Goal: Task Accomplishment & Management: Use online tool/utility

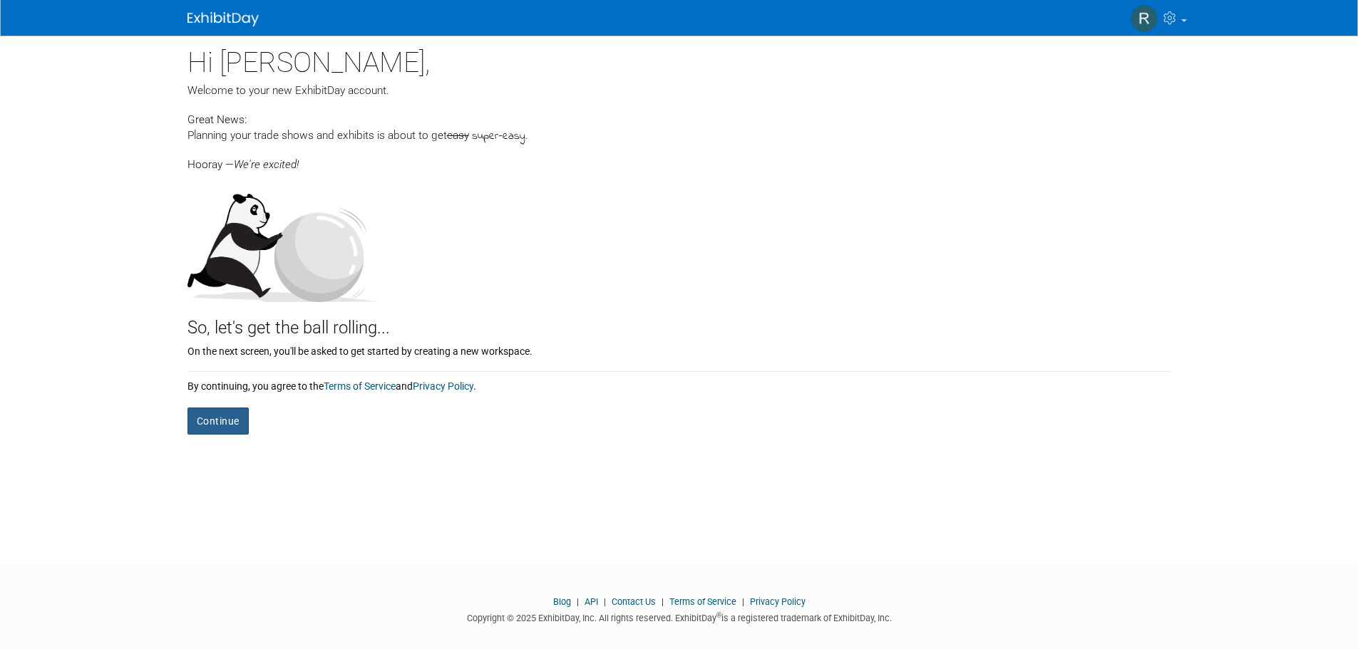
click at [222, 420] on button "Continue" at bounding box center [217, 421] width 61 height 27
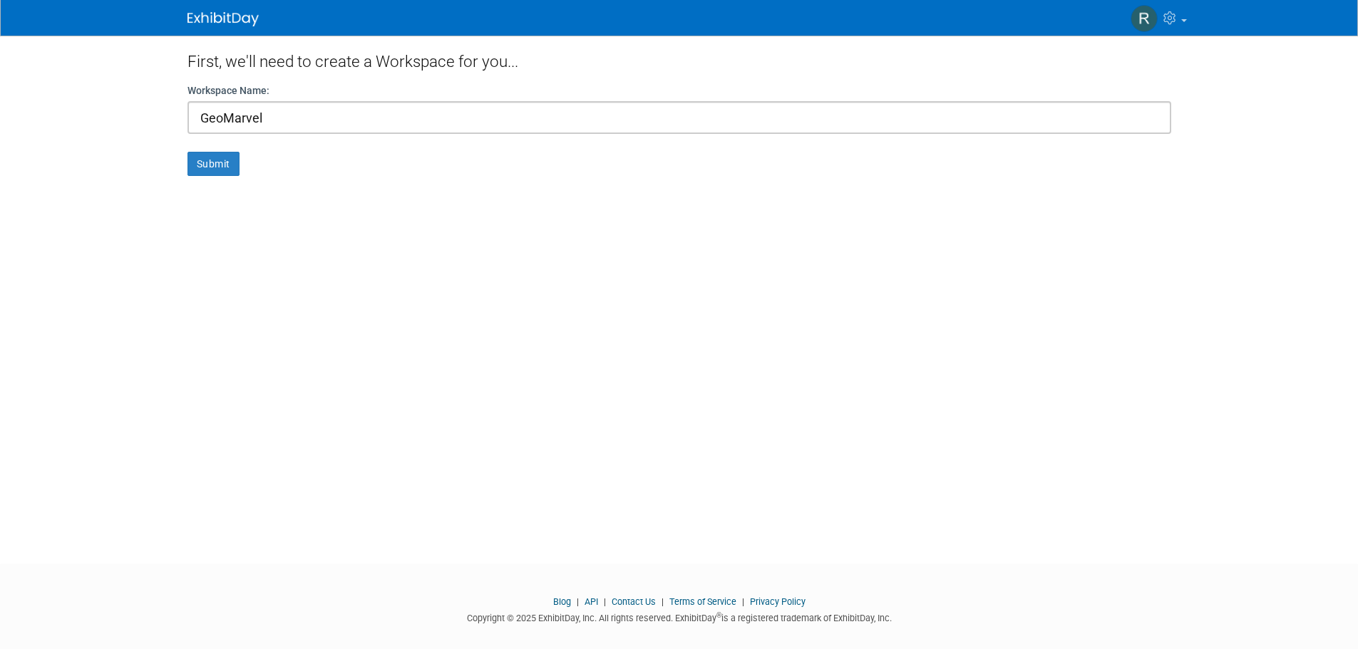
type input "GeoMarvel"
click at [187, 152] on button "Submit" at bounding box center [213, 164] width 52 height 24
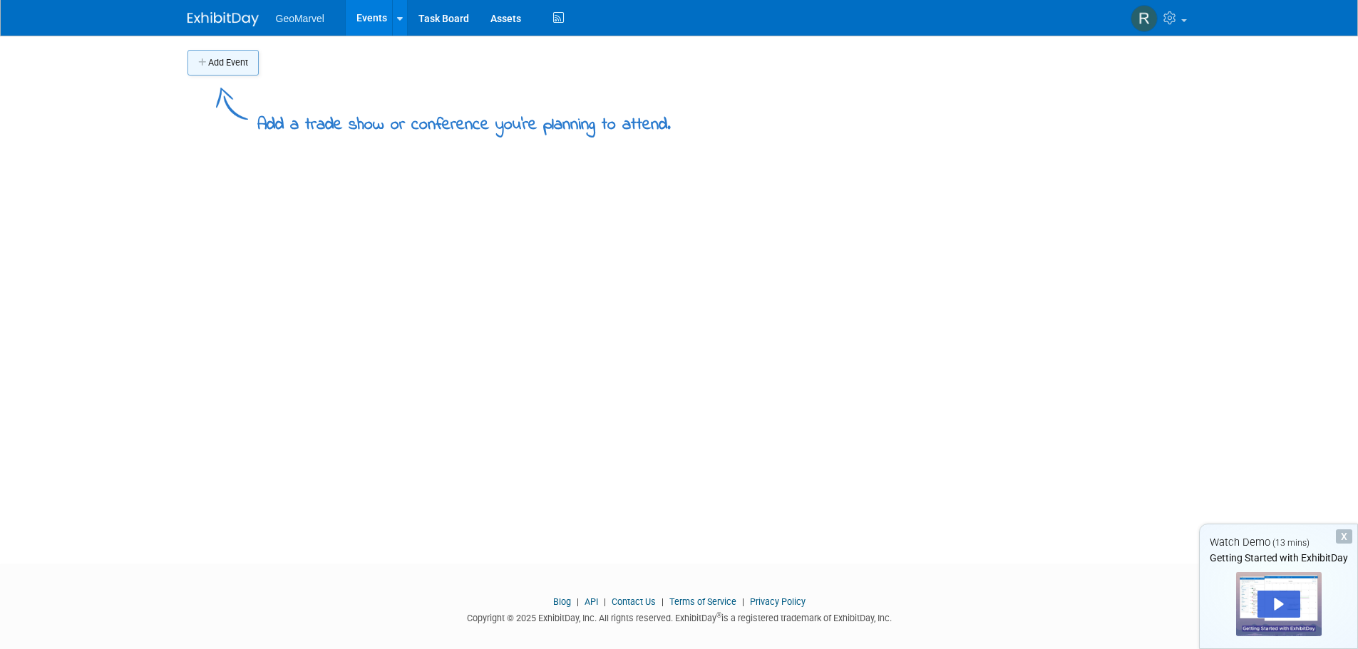
click at [224, 59] on button "Add Event" at bounding box center [222, 63] width 71 height 26
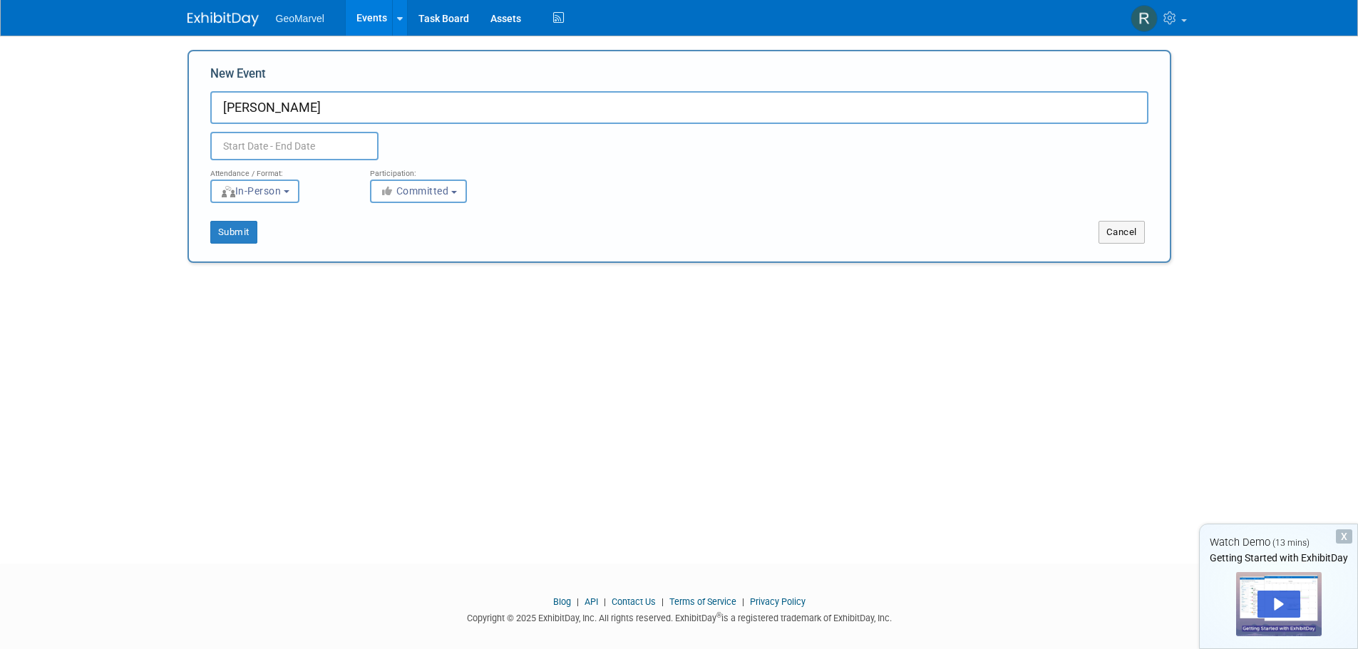
type input "[PERSON_NAME]"
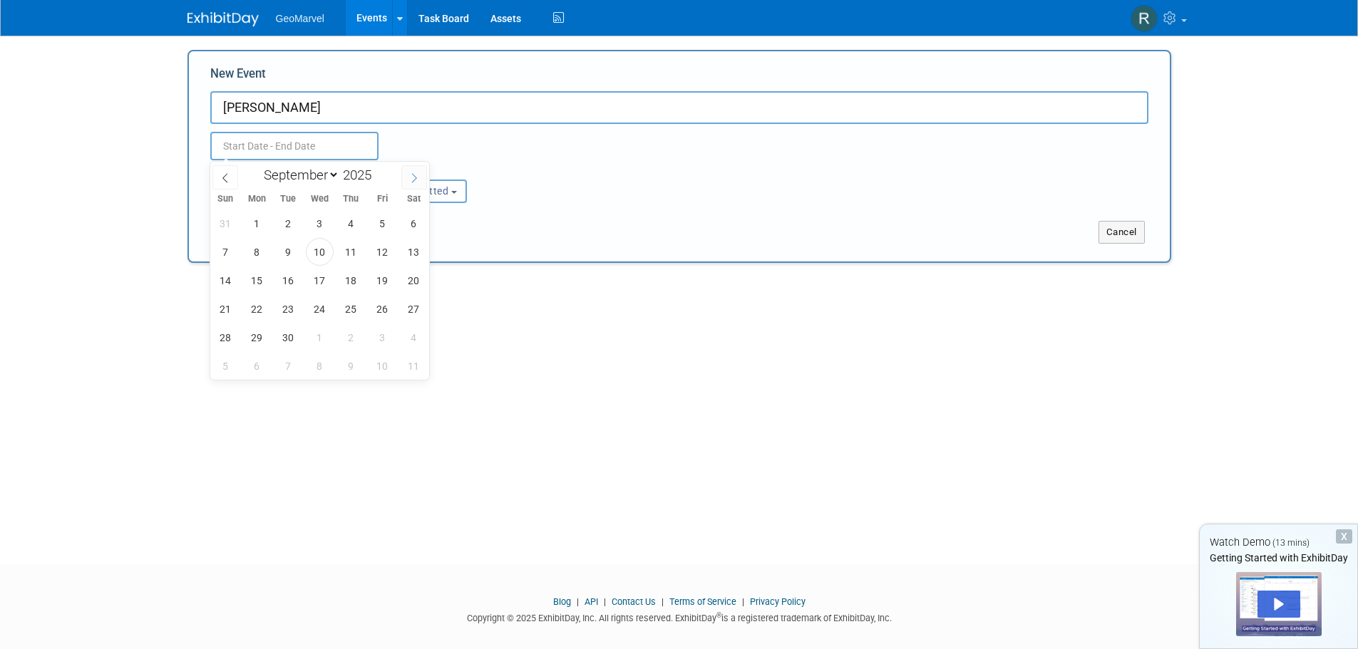
click at [410, 175] on icon at bounding box center [414, 178] width 10 height 10
select select "11"
click at [410, 175] on icon at bounding box center [414, 178] width 10 height 10
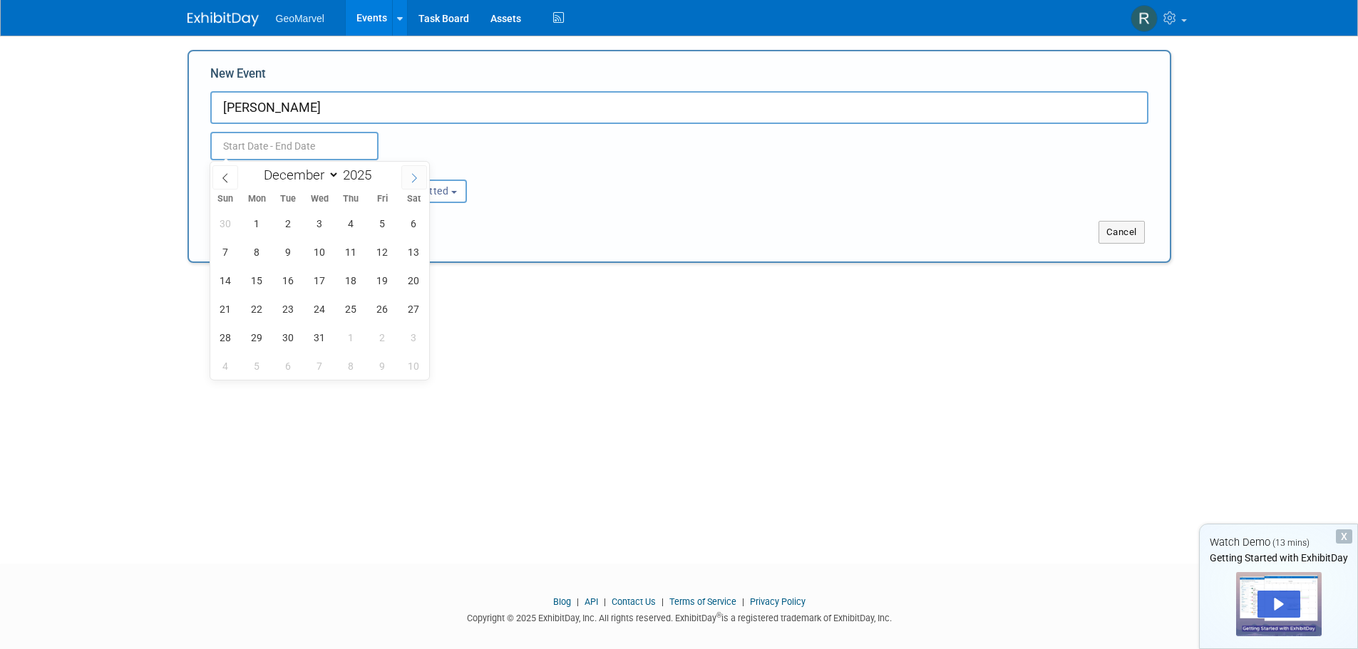
type input "2026"
click at [408, 175] on span at bounding box center [414, 177] width 26 height 24
select select "1"
click at [252, 254] on span "9" at bounding box center [257, 252] width 28 height 28
click at [323, 256] on span "11" at bounding box center [320, 252] width 28 height 28
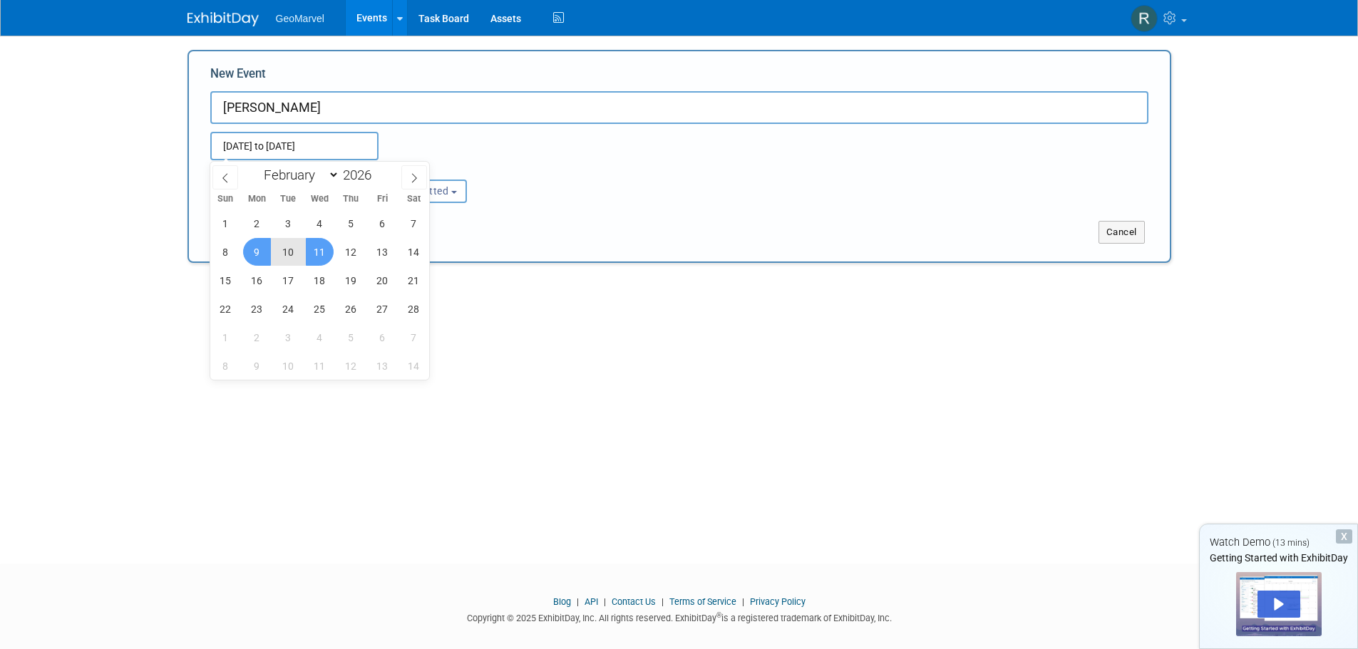
type input "[DATE] to [DATE]"
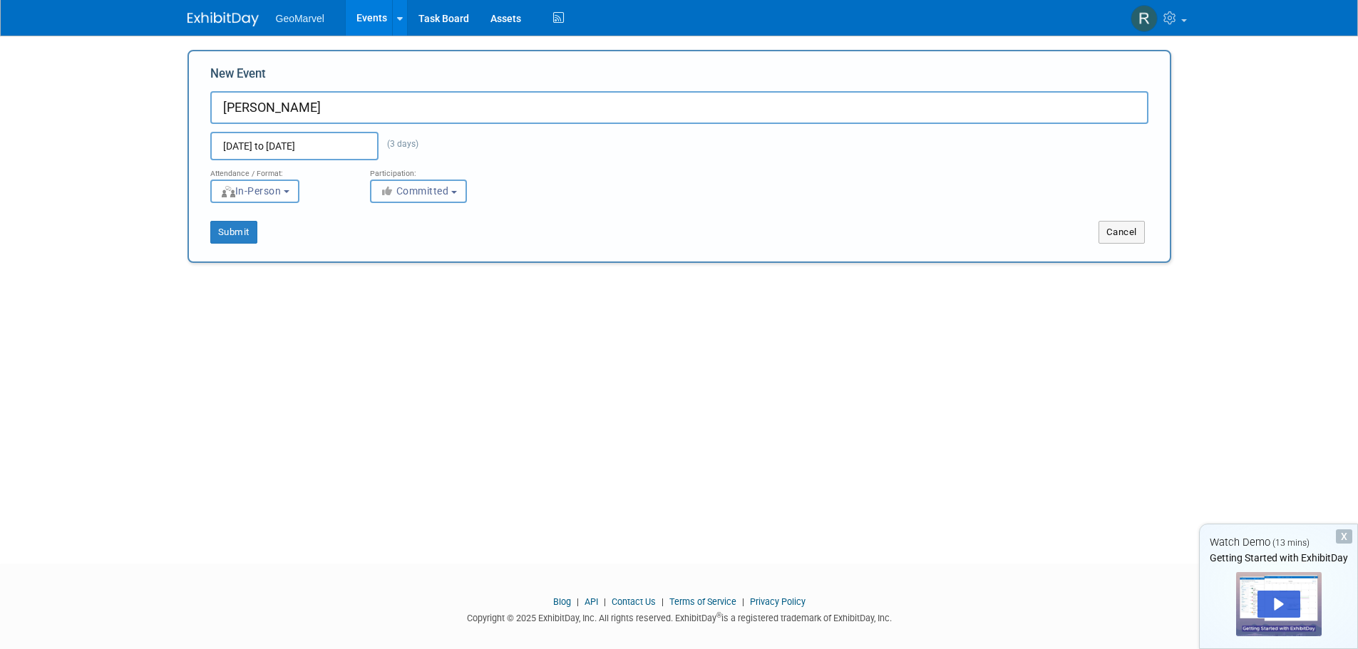
click at [420, 200] on button "Committed" at bounding box center [418, 192] width 97 height 24
click at [415, 239] on label "Considering" at bounding box center [425, 245] width 94 height 19
click at [383, 241] on input "Considering" at bounding box center [378, 245] width 9 height 9
select select "2"
click at [252, 232] on button "Submit" at bounding box center [233, 232] width 47 height 23
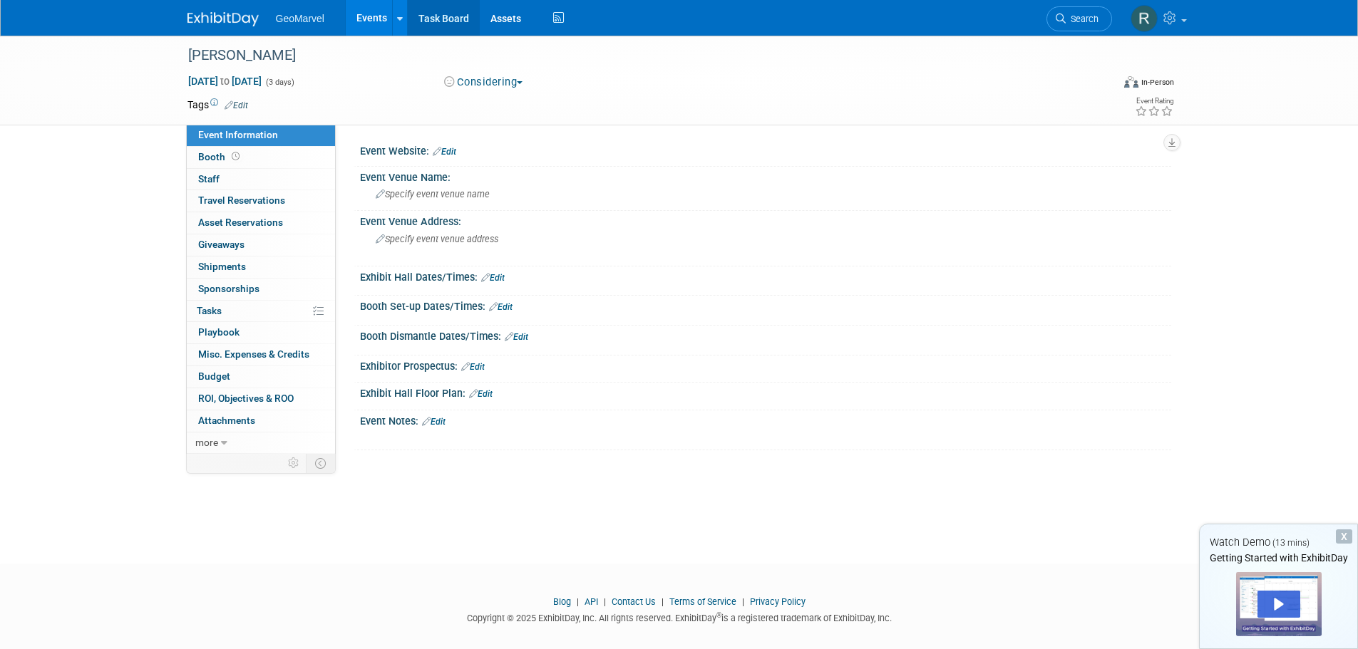
click at [438, 17] on link "Task Board" at bounding box center [444, 18] width 72 height 36
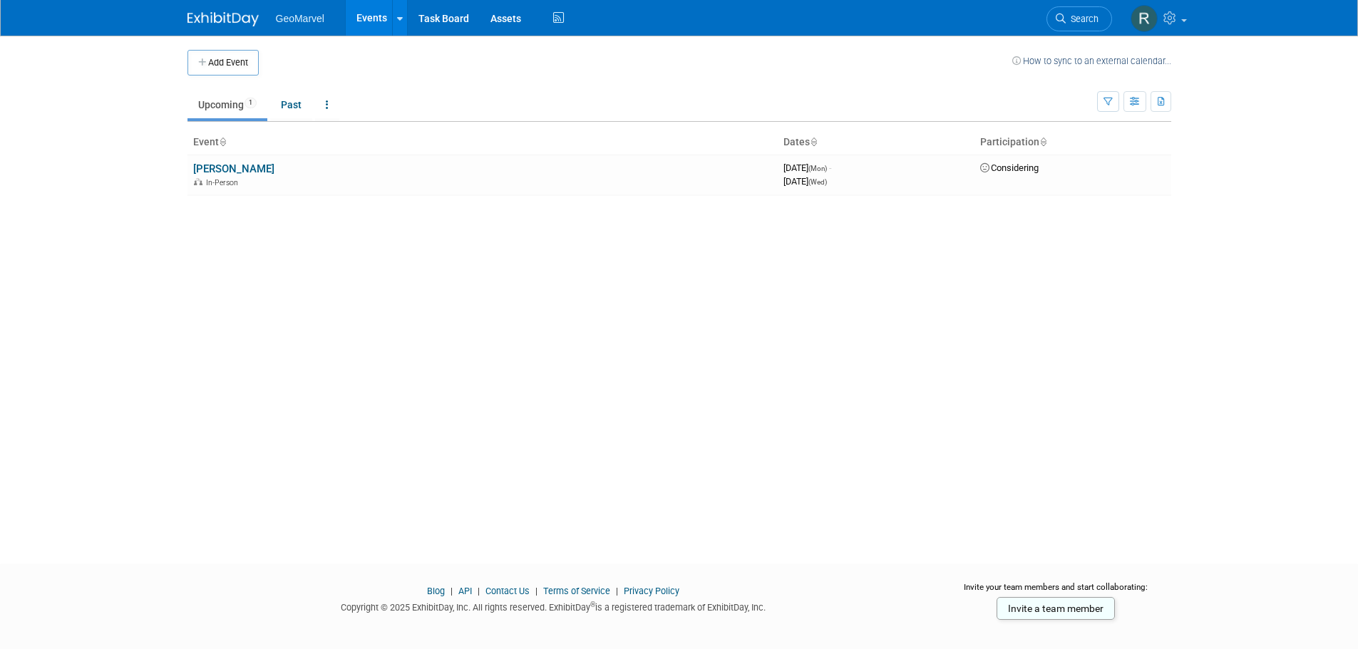
click at [303, 12] on li "GeoMarvel" at bounding box center [310, 13] width 69 height 21
click at [303, 17] on span "GeoMarvel" at bounding box center [300, 18] width 48 height 11
click at [401, 21] on icon at bounding box center [400, 18] width 6 height 9
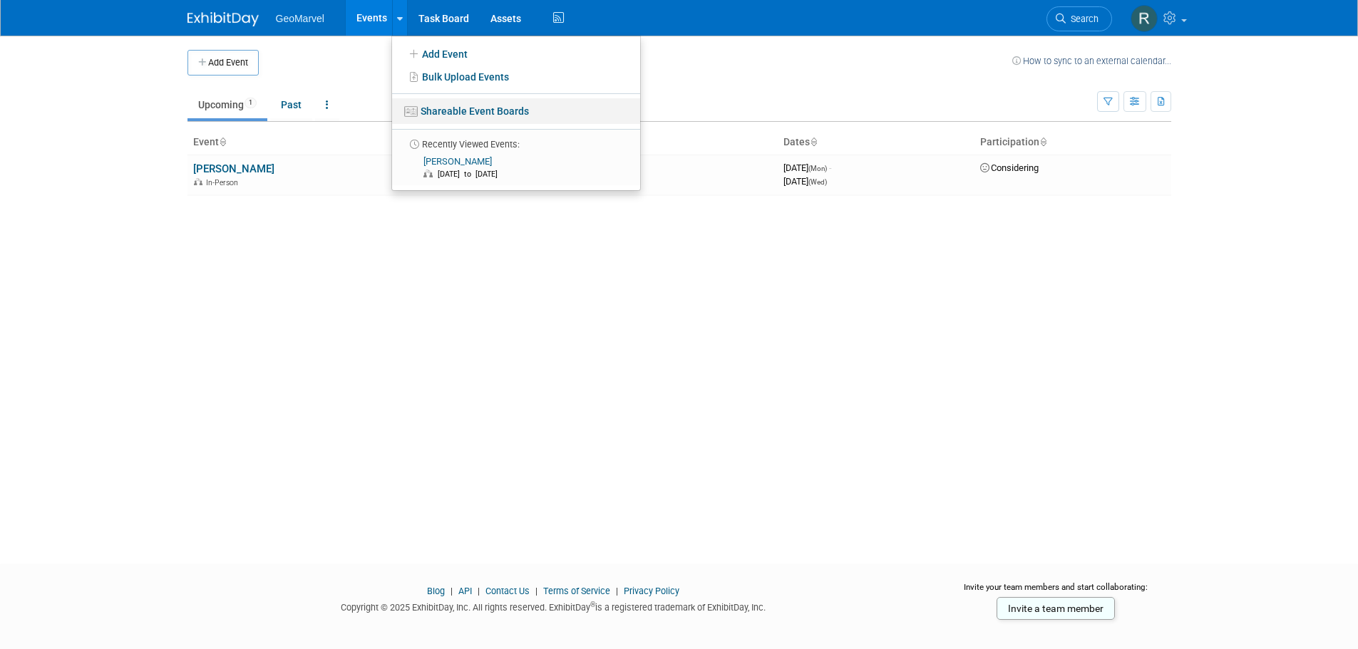
click at [425, 112] on link "Shareable Event Boards" at bounding box center [516, 111] width 248 height 26
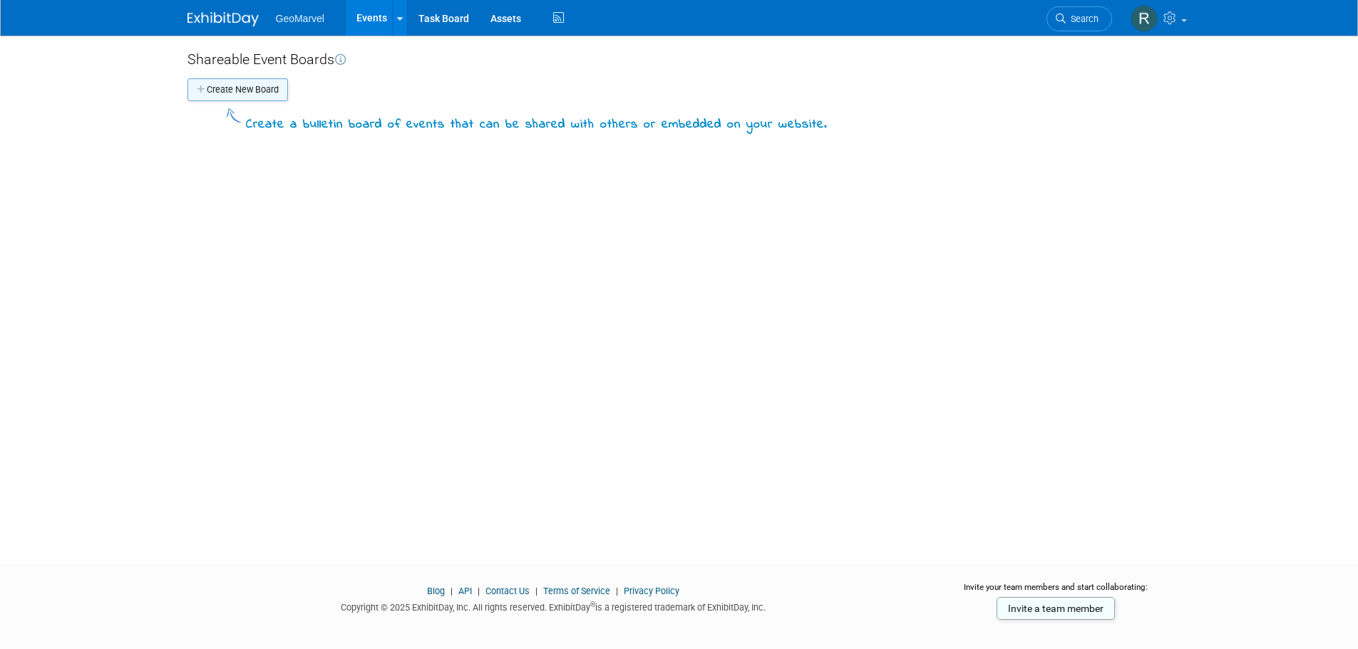
click at [240, 86] on button "Create New Board" at bounding box center [237, 89] width 100 height 23
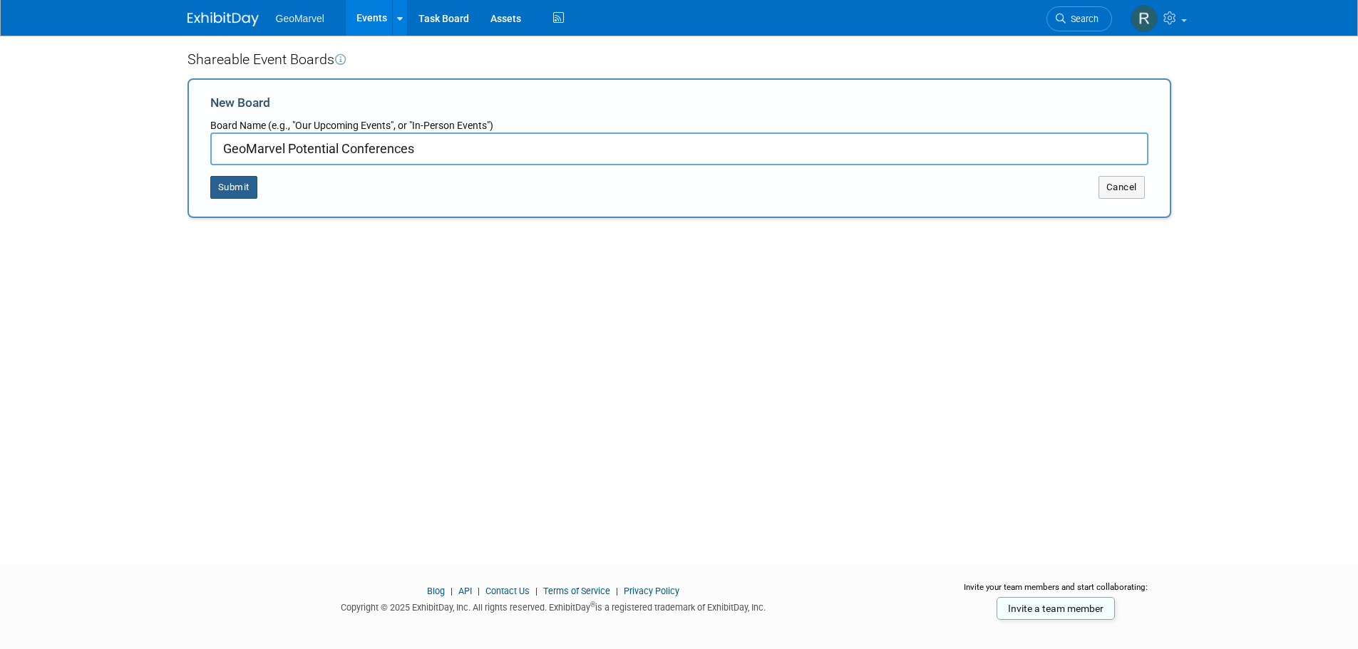
type input "GeoMarvel Potential Conferences"
click at [251, 192] on button "Submit" at bounding box center [233, 187] width 47 height 23
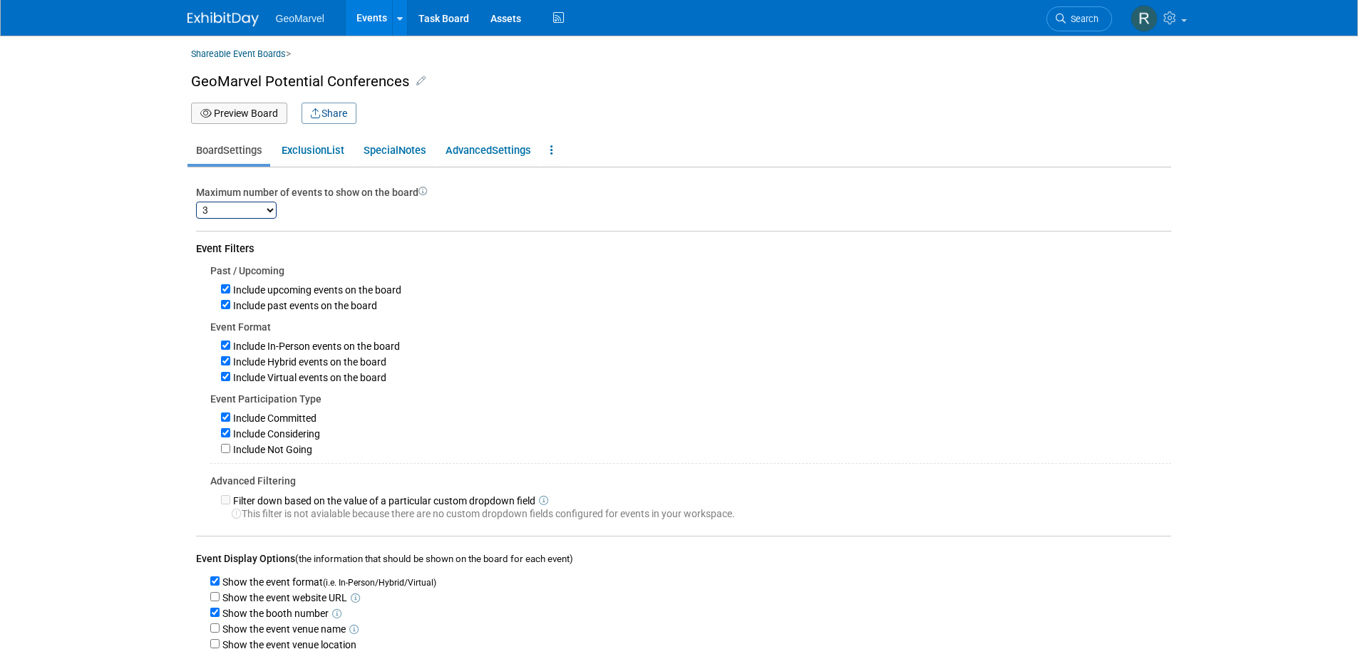
click at [261, 209] on select "1 2 3 4 5 6 7 8 9 10 11 12 13 14 15 16 17 18 19 20 21 22 23 24 25 26 27 28 29 3…" at bounding box center [236, 210] width 81 height 17
click at [196, 202] on select "1 2 3 4 5 6 7 8 9 10 11 12 13 14 15 16 17 18 19 20 21 22 23 24 25 26 27 28 29 3…" at bounding box center [236, 210] width 81 height 17
select select "3"
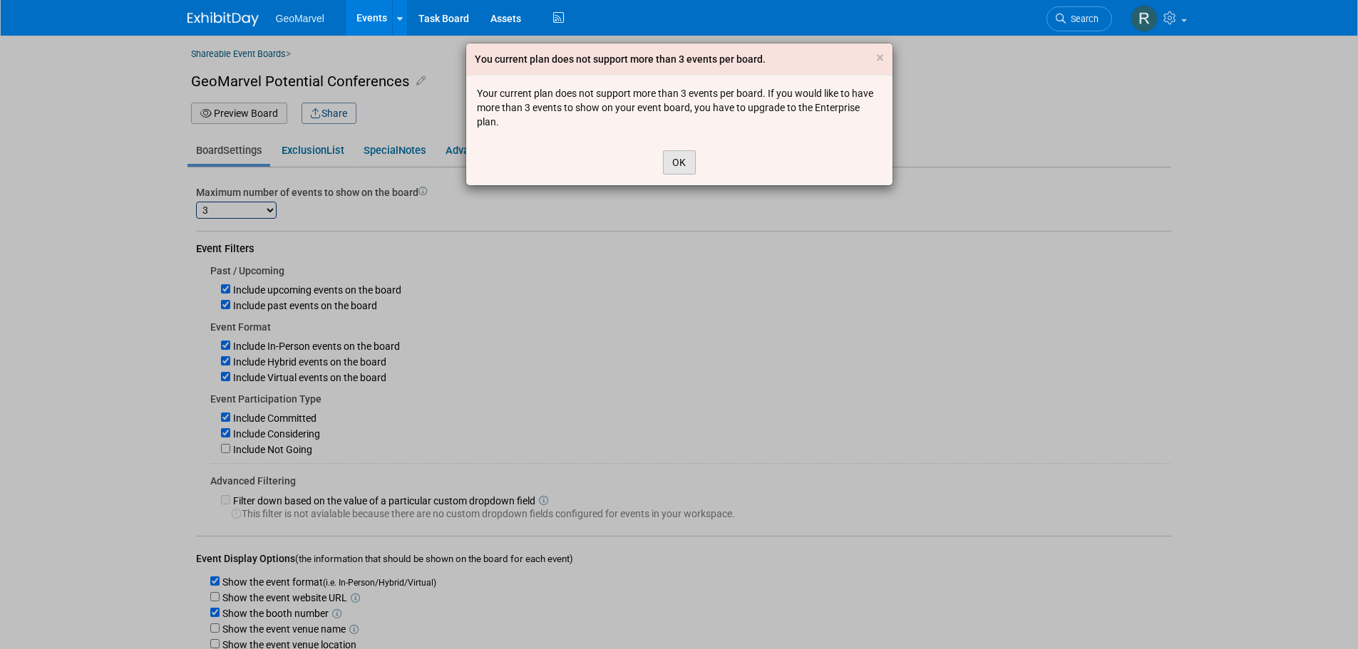
click at [689, 157] on button "OK" at bounding box center [679, 162] width 33 height 24
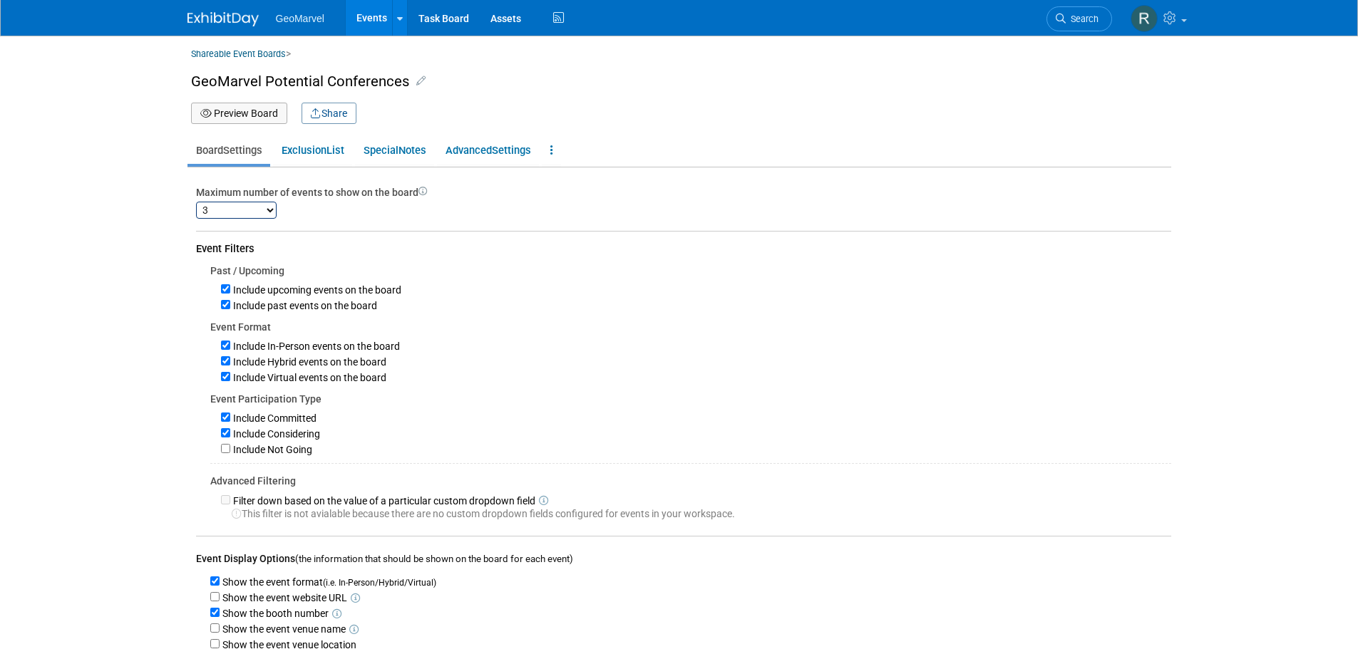
click at [264, 111] on button "Preview Board" at bounding box center [239, 113] width 96 height 21
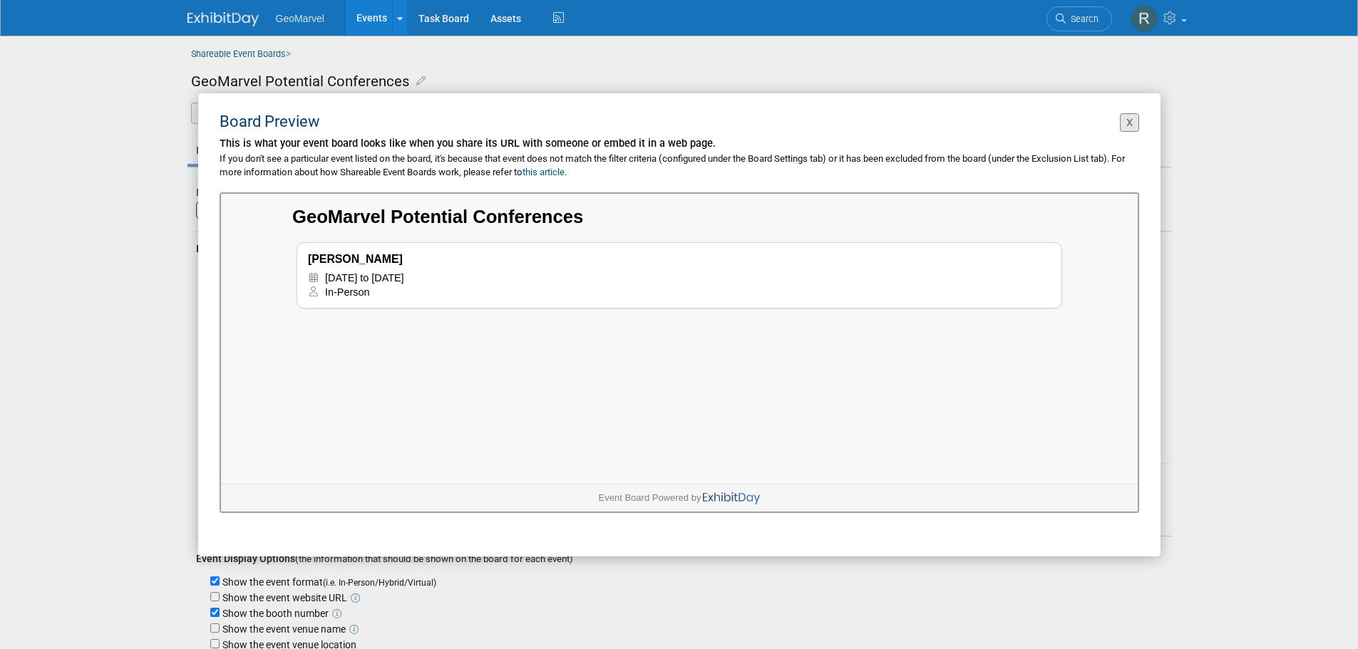
click at [1127, 123] on button "X" at bounding box center [1129, 122] width 19 height 19
